Goal: Task Accomplishment & Management: Complete application form

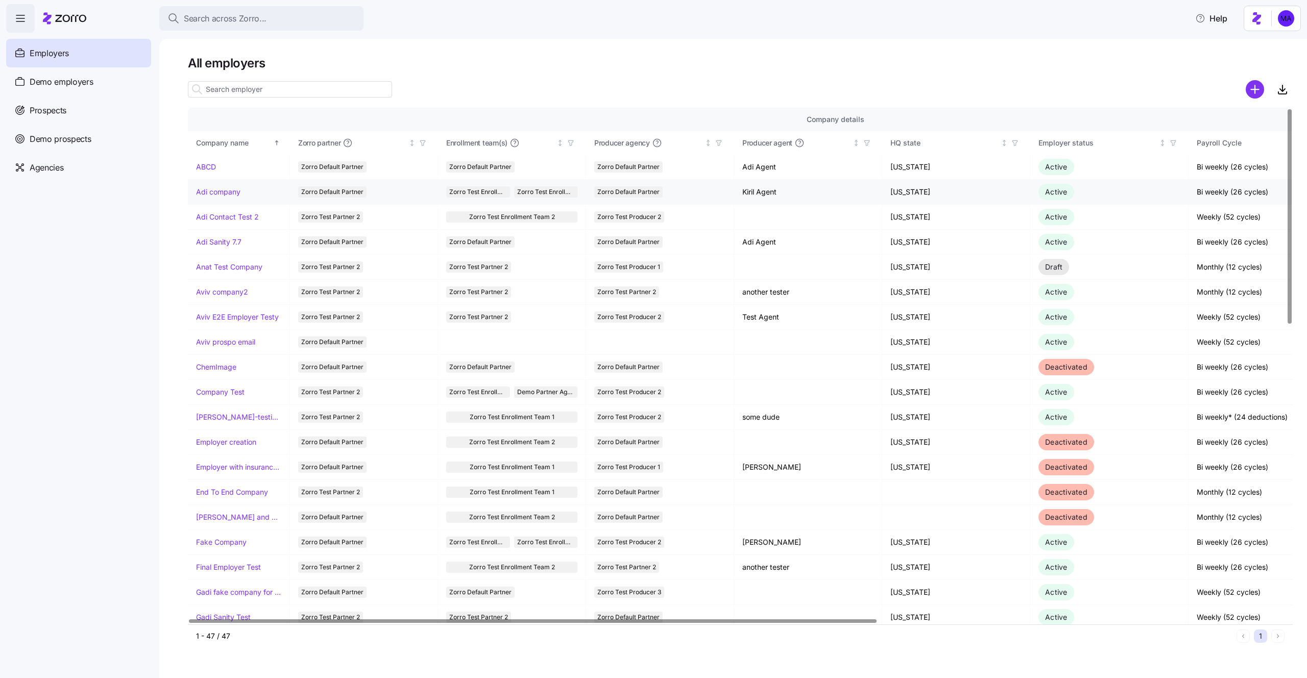
click at [227, 188] on link "Adi company" at bounding box center [218, 192] width 44 height 10
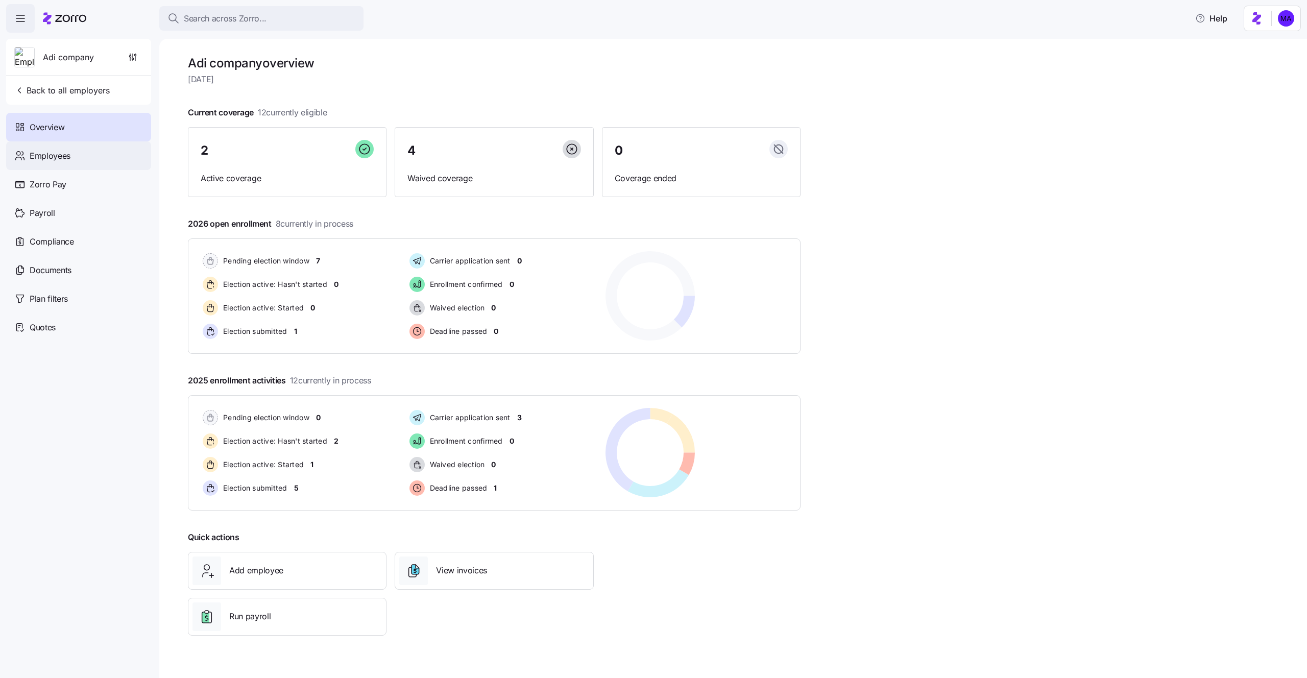
click at [55, 156] on span "Employees" at bounding box center [50, 156] width 41 height 13
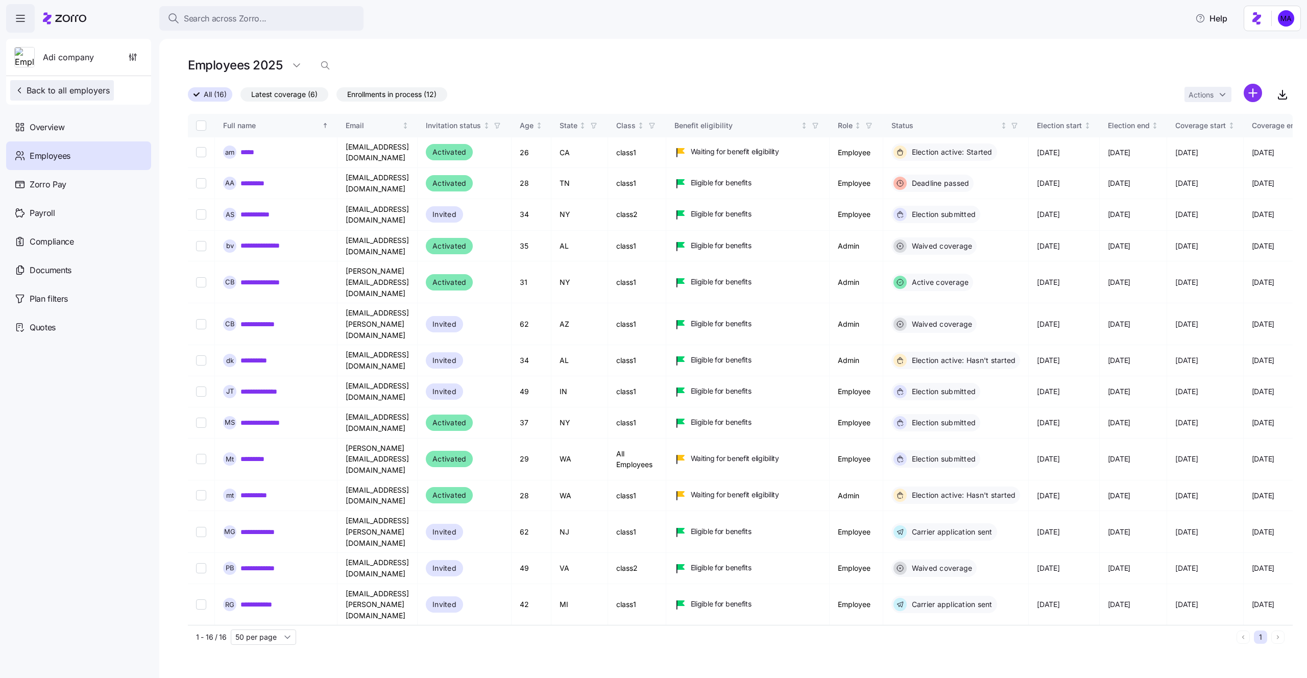
click at [66, 93] on span "Back to all employers" at bounding box center [61, 90] width 95 height 12
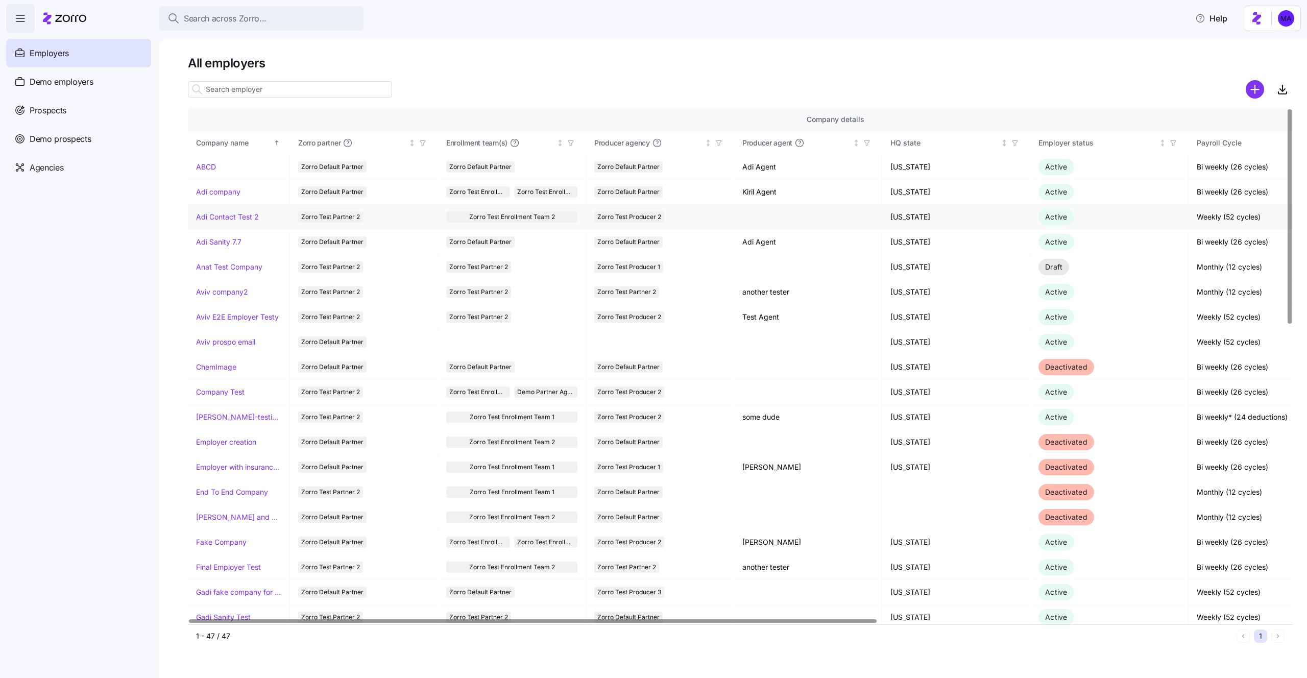
scroll to position [4, 0]
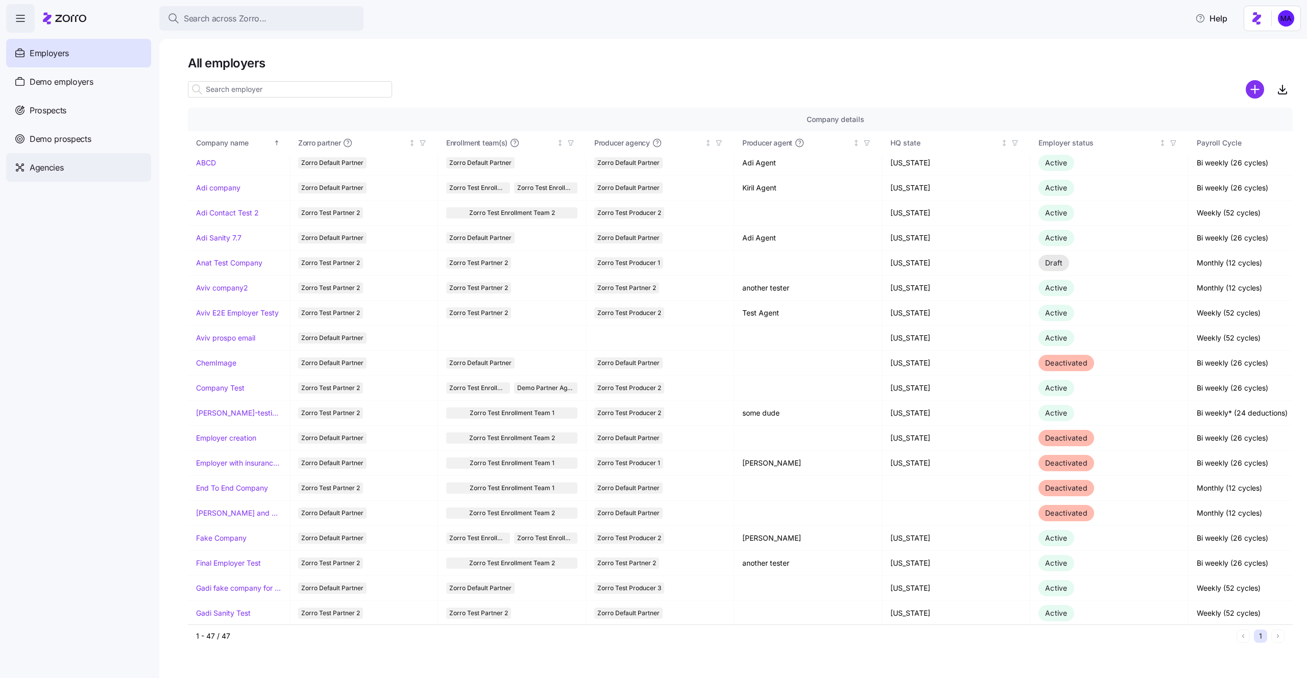
click at [40, 171] on span "Agencies" at bounding box center [47, 167] width 34 height 13
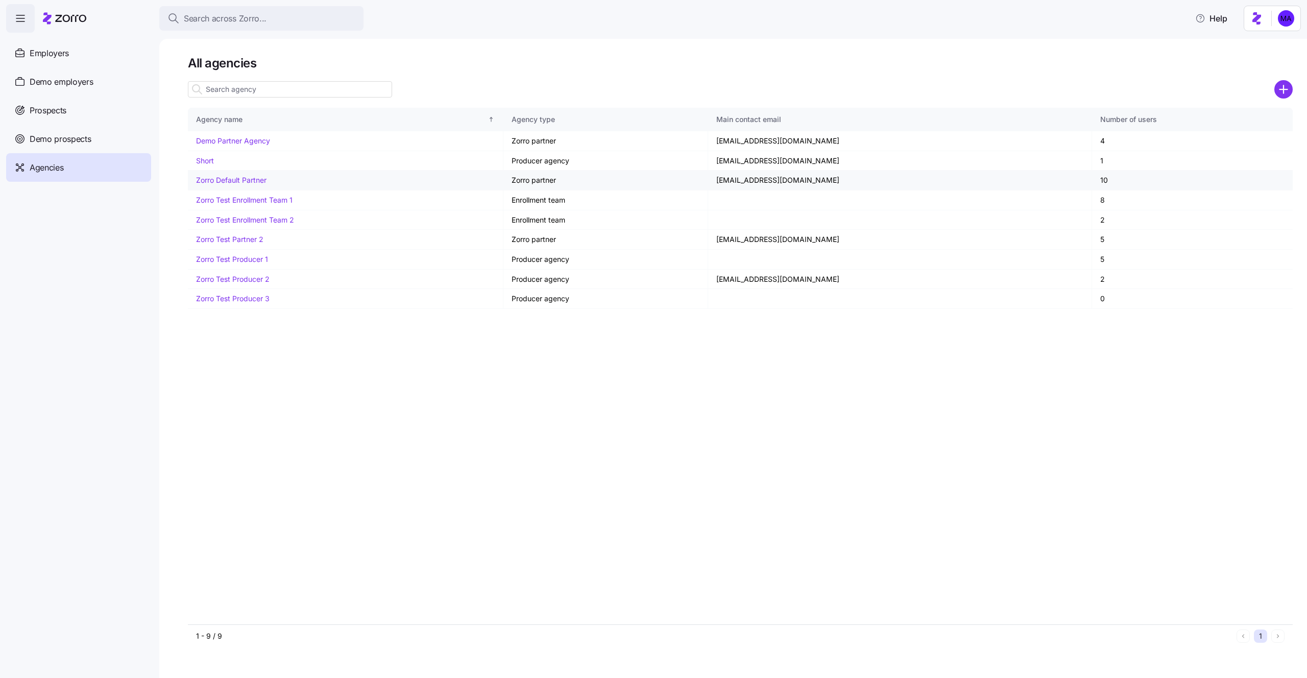
click at [229, 179] on link "Zorro Default Partner" at bounding box center [231, 180] width 70 height 9
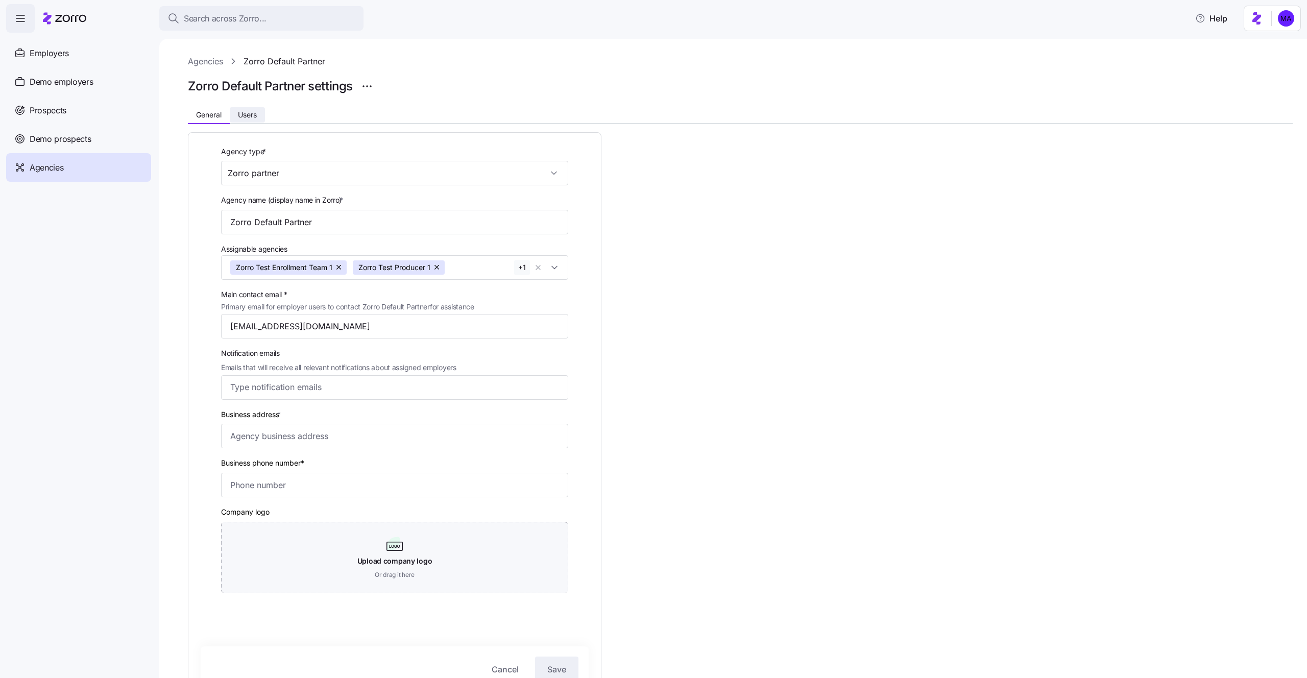
click at [252, 113] on span "Users" at bounding box center [247, 114] width 19 height 7
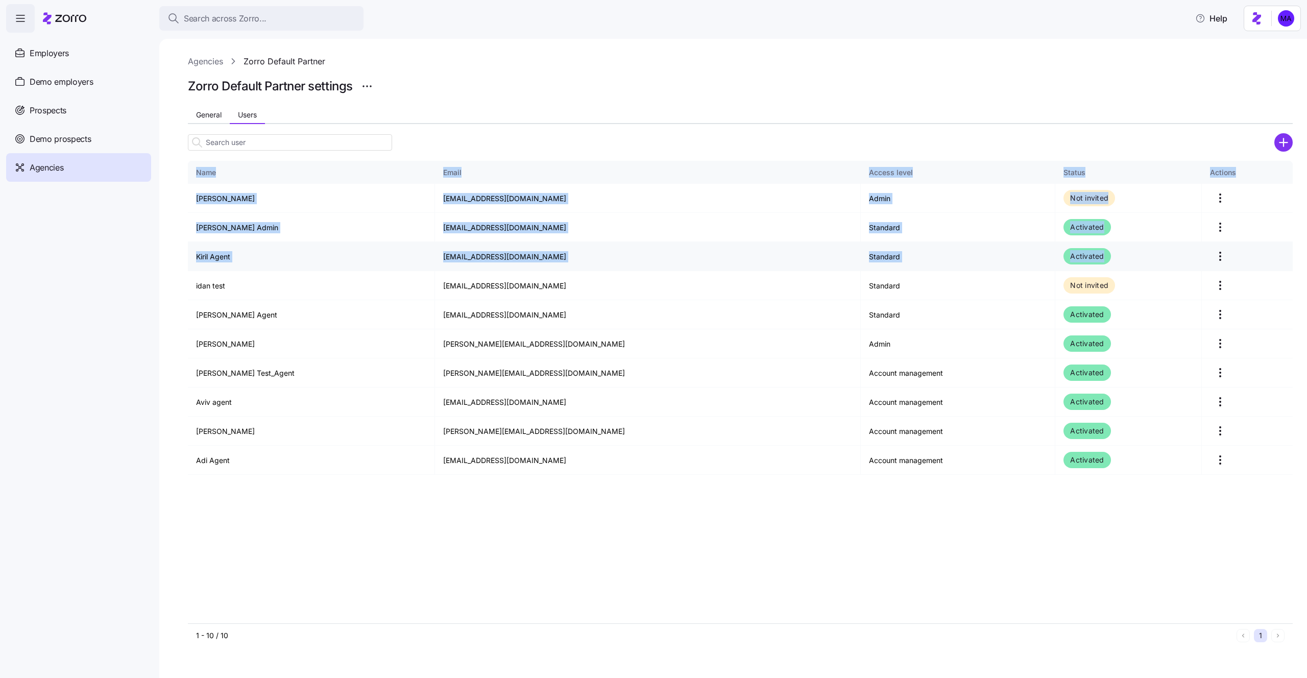
drag, startPoint x: 532, startPoint y: 567, endPoint x: 1206, endPoint y: 244, distance: 747.6
click at [1206, 244] on div "Name Email Access level Status Actions Maya Perl maya.p+testagencies@myzorro.co…" at bounding box center [740, 392] width 1105 height 463
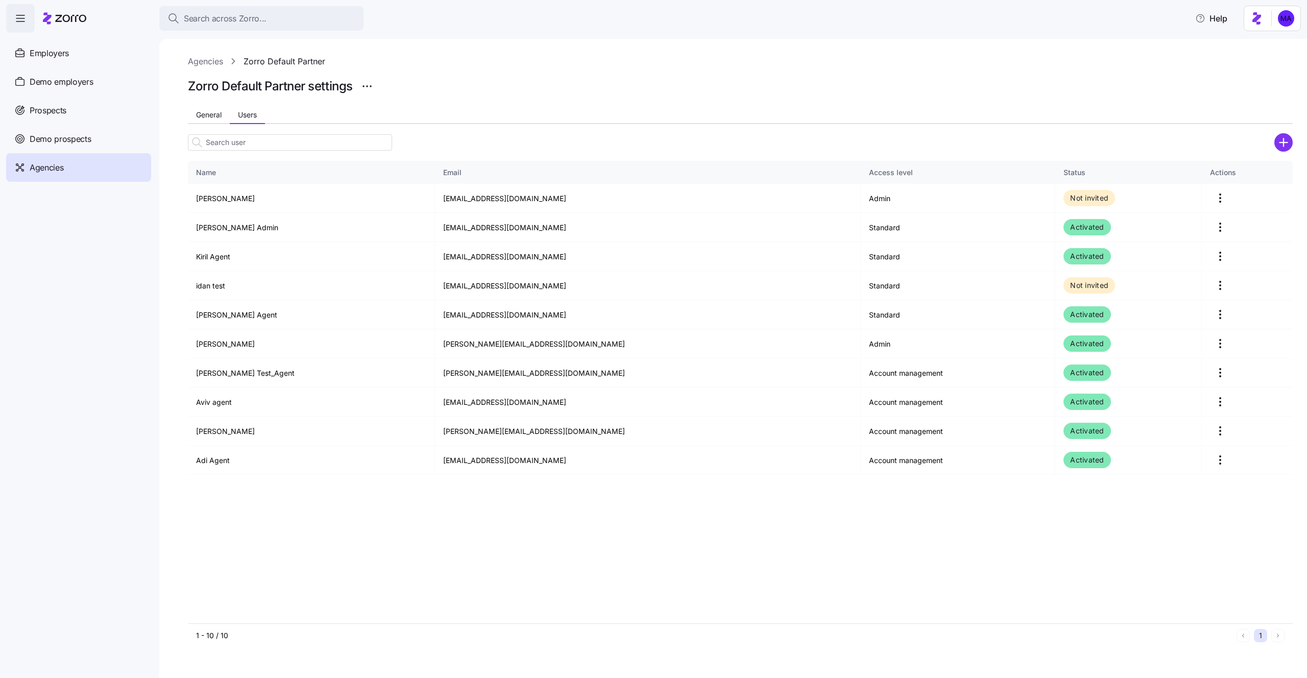
click at [1232, 65] on div "Agencies Zorro Default Partner" at bounding box center [740, 61] width 1105 height 13
click at [1278, 144] on circle "add icon" at bounding box center [1283, 142] width 17 height 17
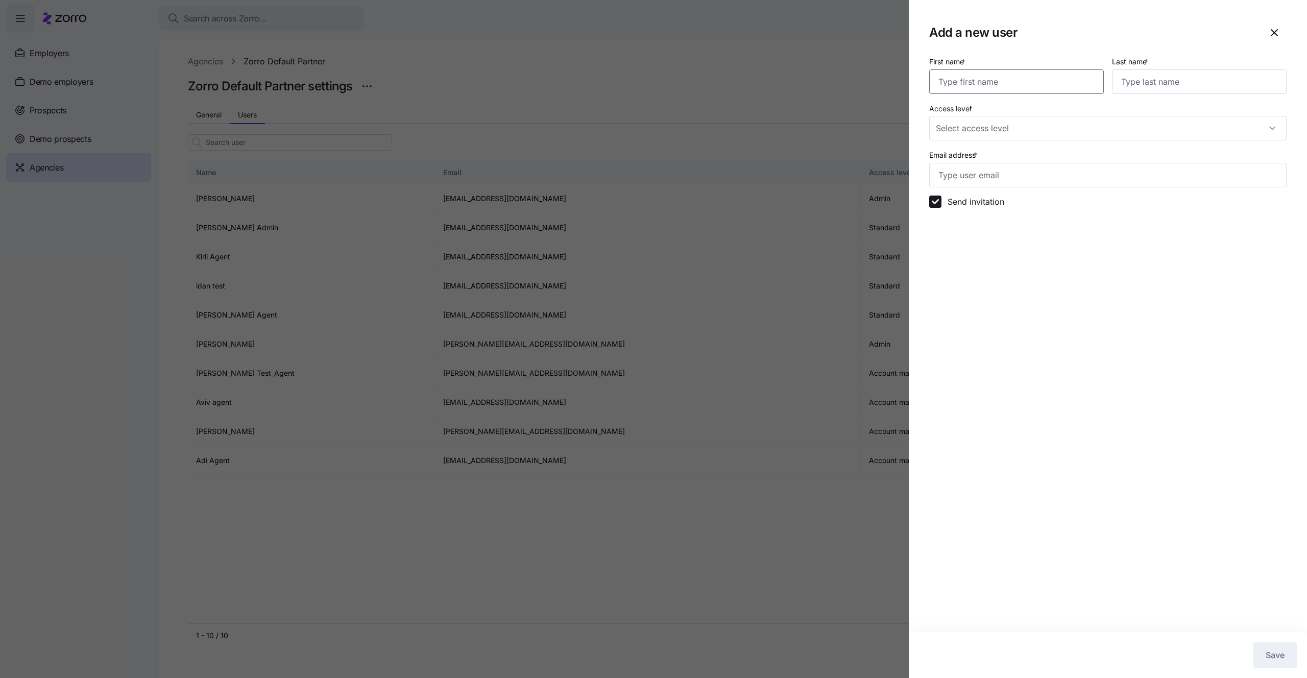
click at [963, 82] on input "First name *" at bounding box center [1016, 81] width 175 height 25
type input "mika"
type input "agent"
click at [1034, 111] on div "Access level *" at bounding box center [1107, 121] width 357 height 39
click at [1033, 126] on input "Access level *" at bounding box center [1107, 128] width 357 height 25
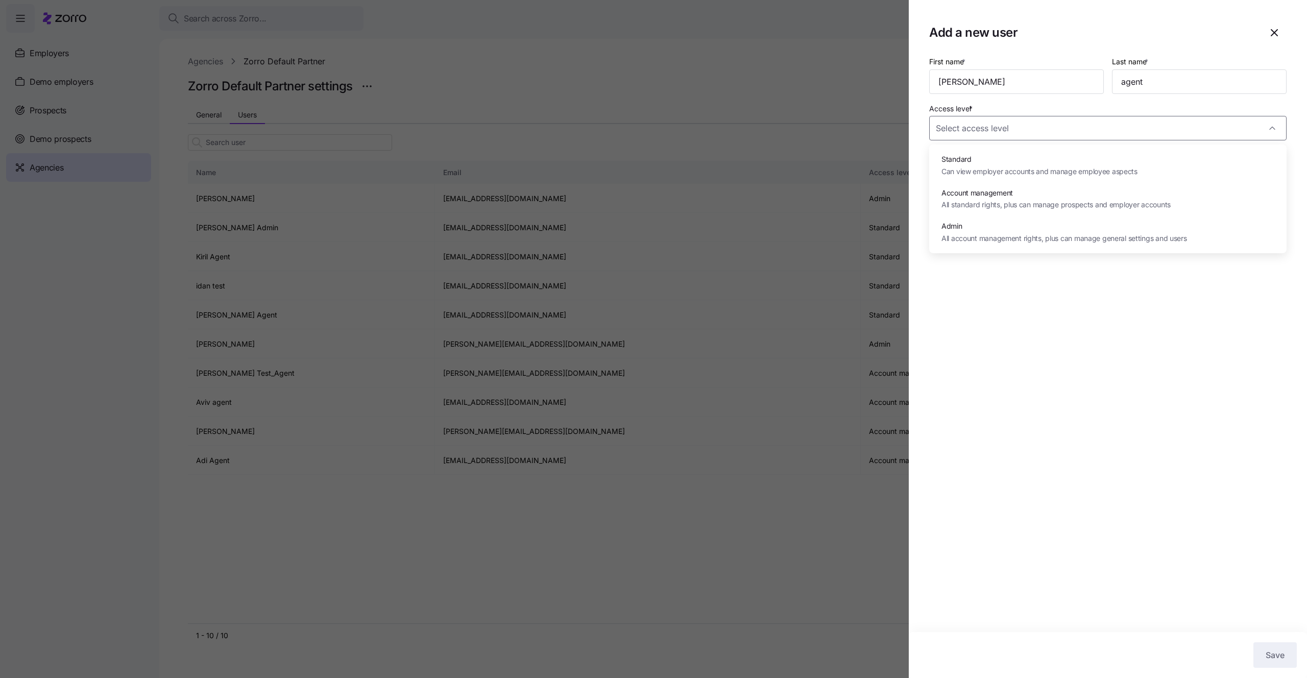
click at [1048, 162] on span "Standard" at bounding box center [1039, 159] width 196 height 11
type input "Standard"
click at [1042, 166] on input "Email address *" at bounding box center [1107, 175] width 357 height 25
click at [1042, 175] on input "Email address *" at bounding box center [1107, 175] width 357 height 25
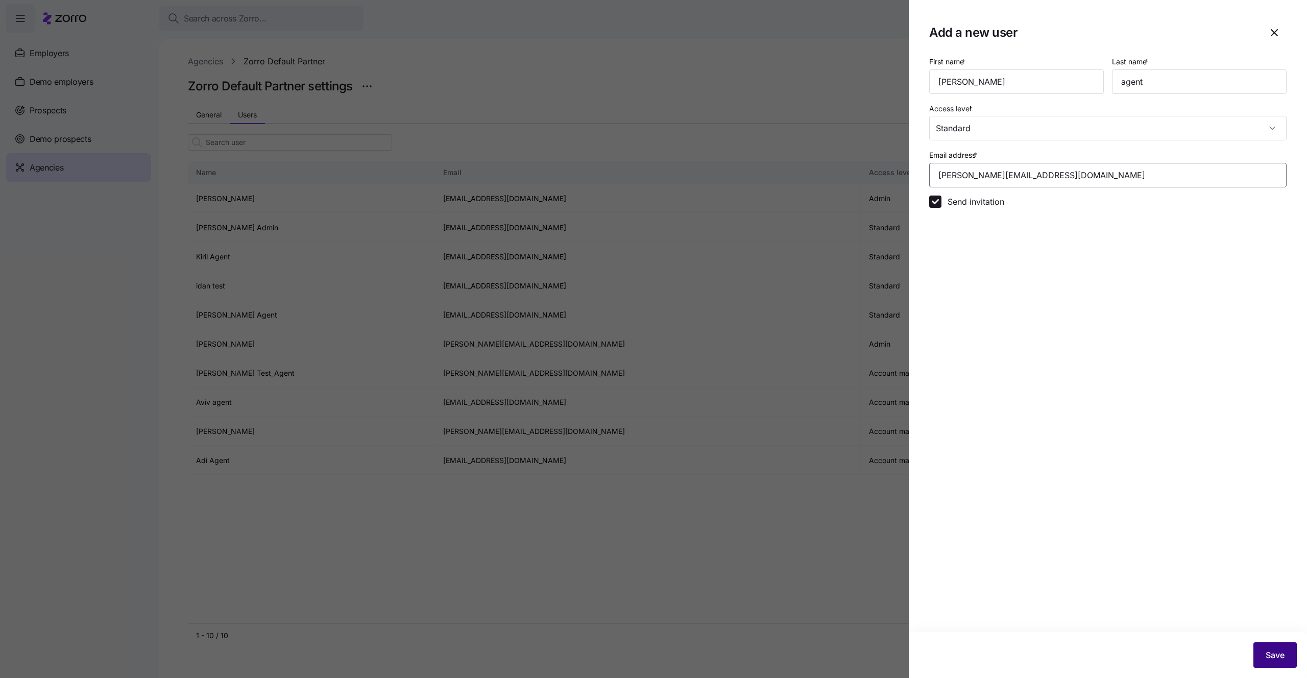
type input "Mika.a+agent@myzorro.co"
click at [1264, 650] on button "Save" at bounding box center [1274, 655] width 43 height 26
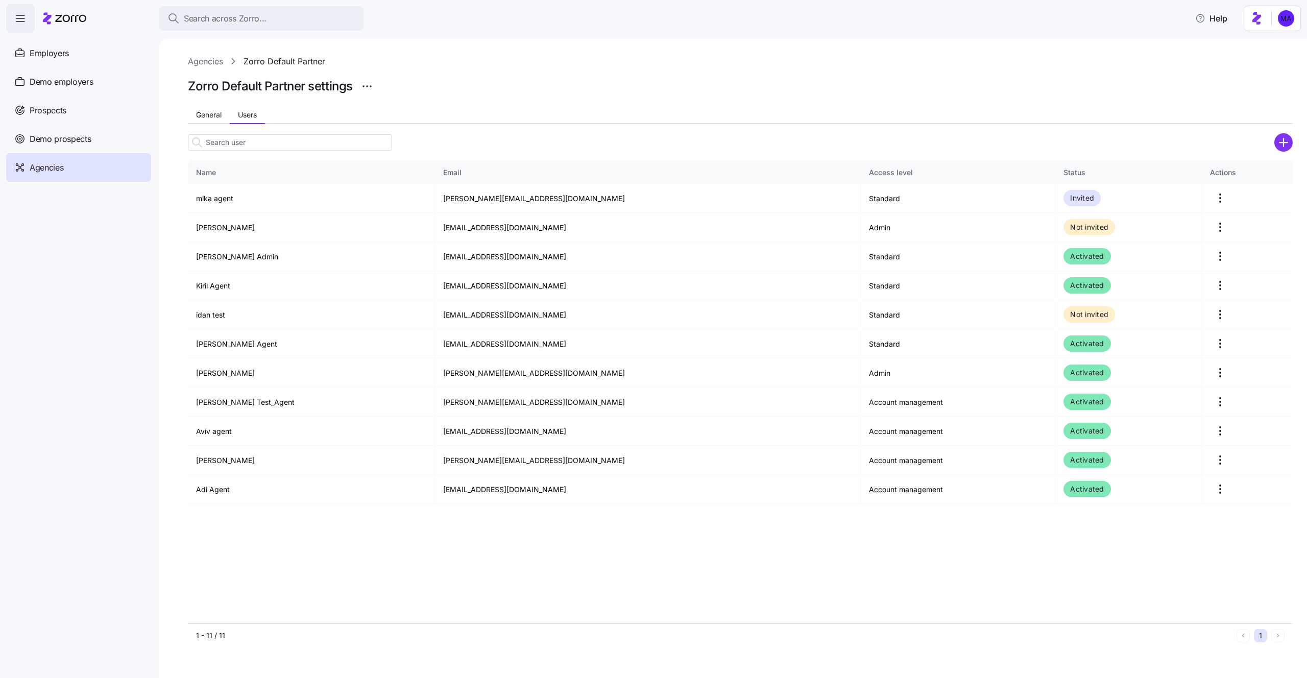
click at [1276, 27] on html "Search across Zorro... Help Employers Demo employers Prospects Demo prospects A…" at bounding box center [653, 336] width 1307 height 672
click at [1274, 67] on div "Log out" at bounding box center [1259, 62] width 40 height 11
